Goal: Find specific page/section: Find specific page/section

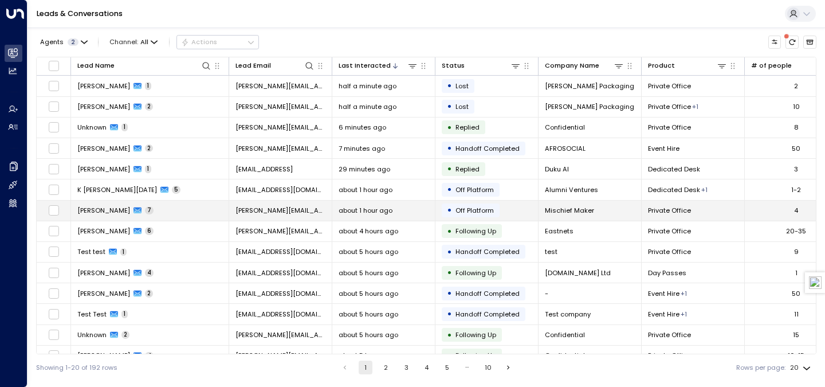
click at [211, 209] on td "[PERSON_NAME] 7" at bounding box center [150, 211] width 158 height 20
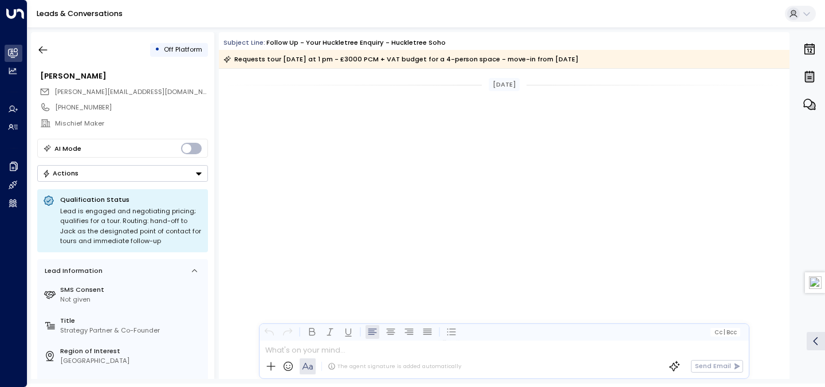
scroll to position [2922, 0]
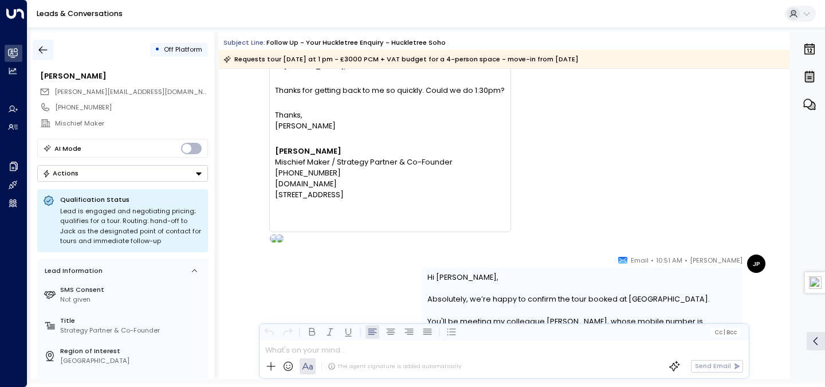
click at [45, 47] on icon "button" at bounding box center [42, 49] width 11 height 11
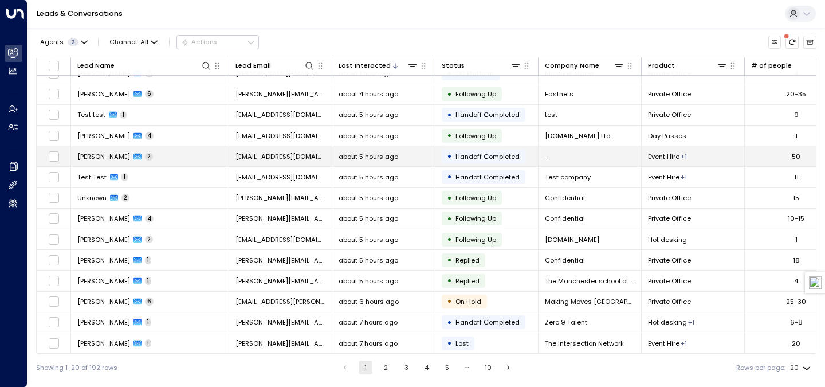
scroll to position [140, 0]
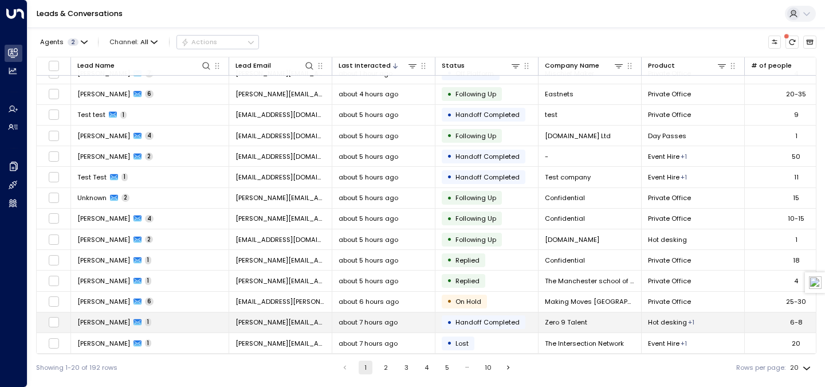
click at [188, 319] on td "[PERSON_NAME] 1" at bounding box center [150, 322] width 158 height 20
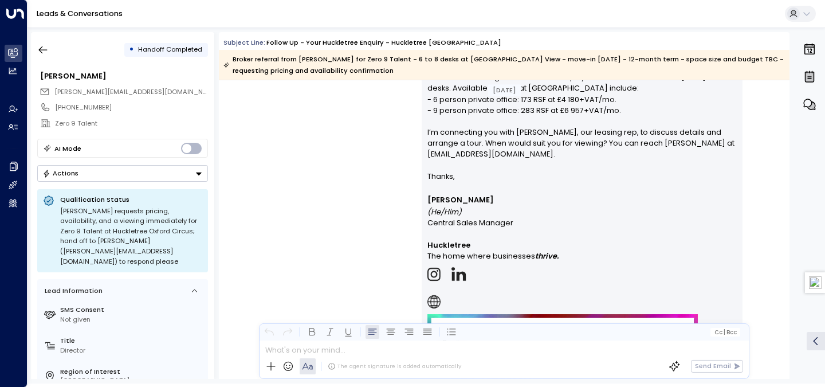
scroll to position [579, 0]
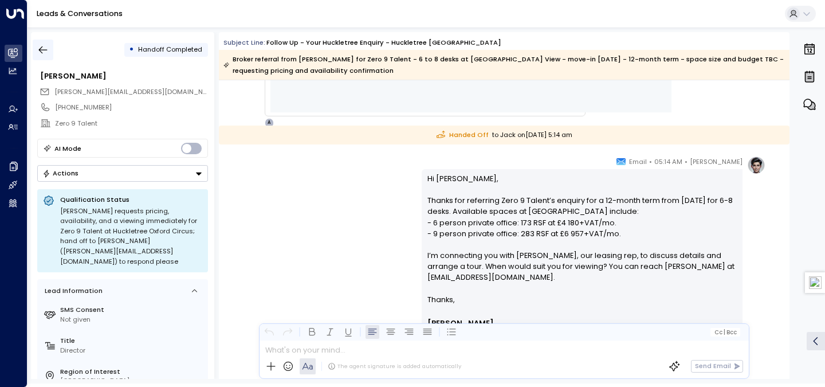
click at [44, 44] on icon "button" at bounding box center [42, 49] width 11 height 11
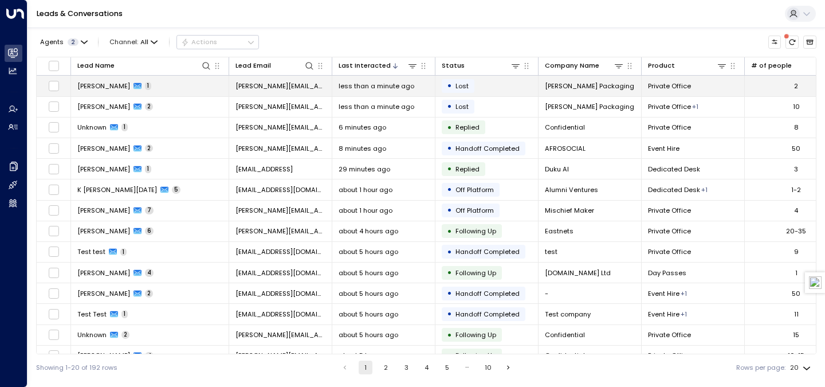
click at [339, 87] on span "less than a minute ago" at bounding box center [377, 85] width 76 height 9
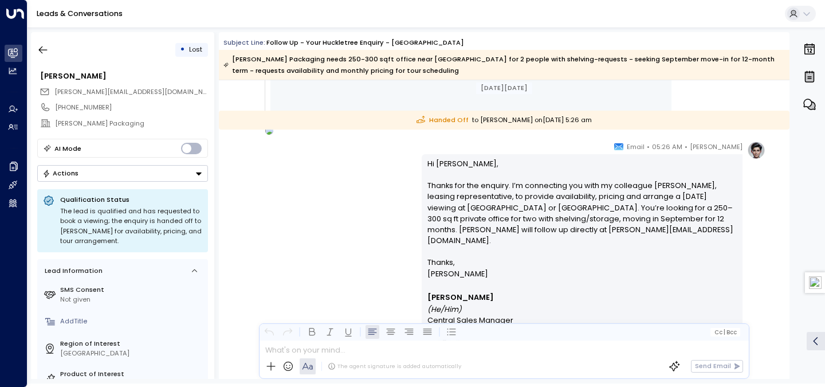
scroll to position [911, 0]
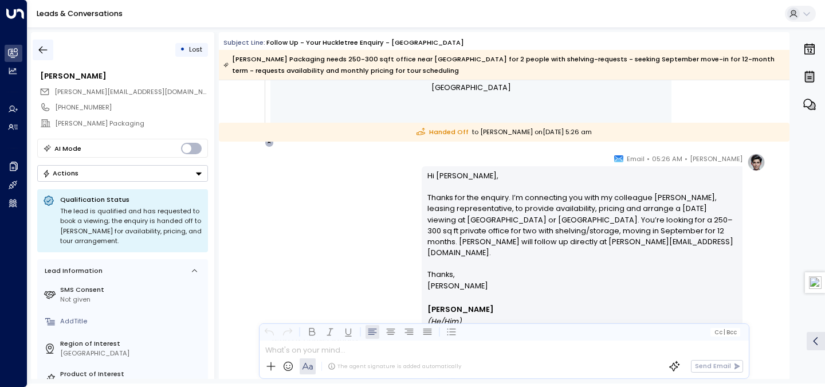
click at [34, 49] on button "button" at bounding box center [43, 50] width 21 height 21
